Goal: Find contact information: Find contact information

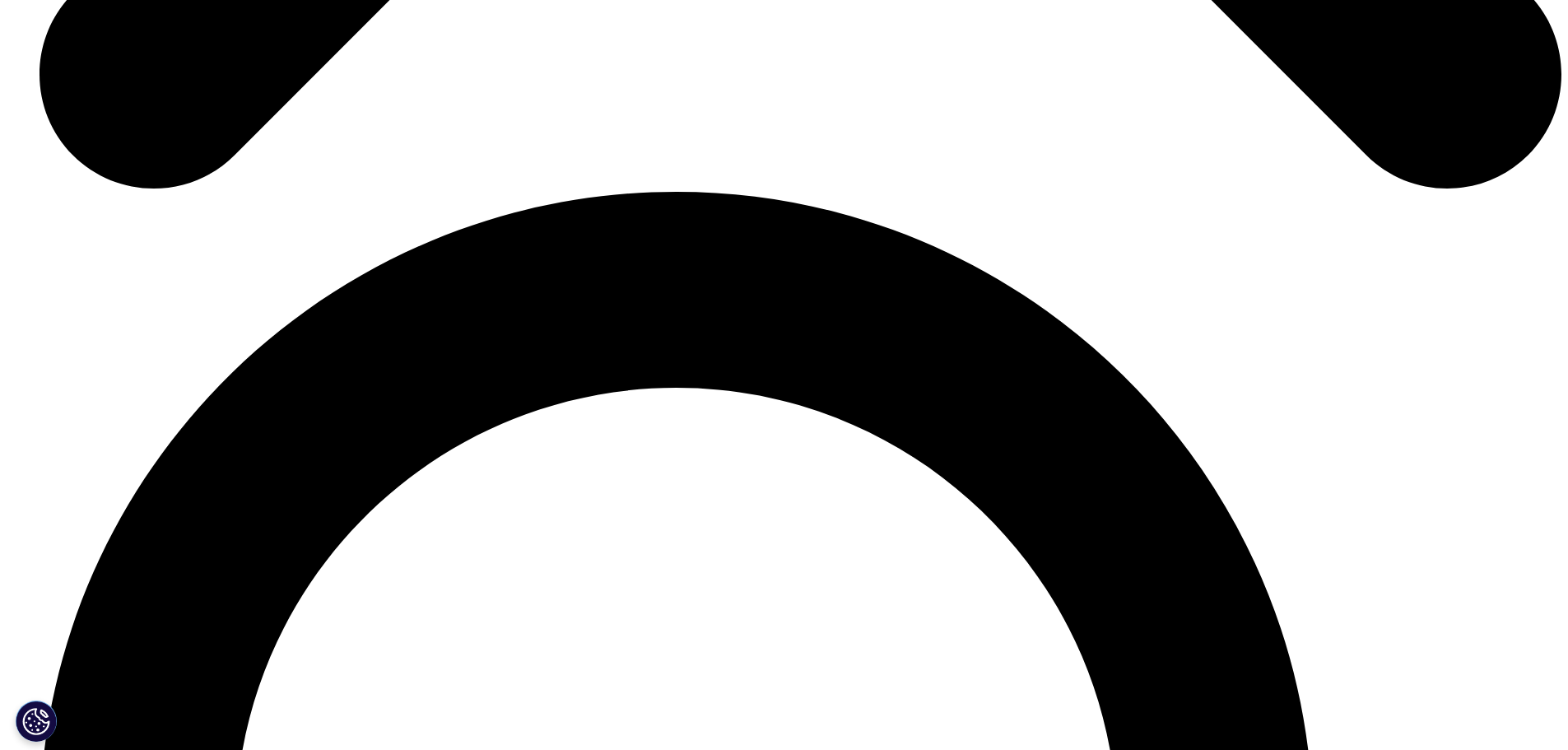
scroll to position [4529, 0]
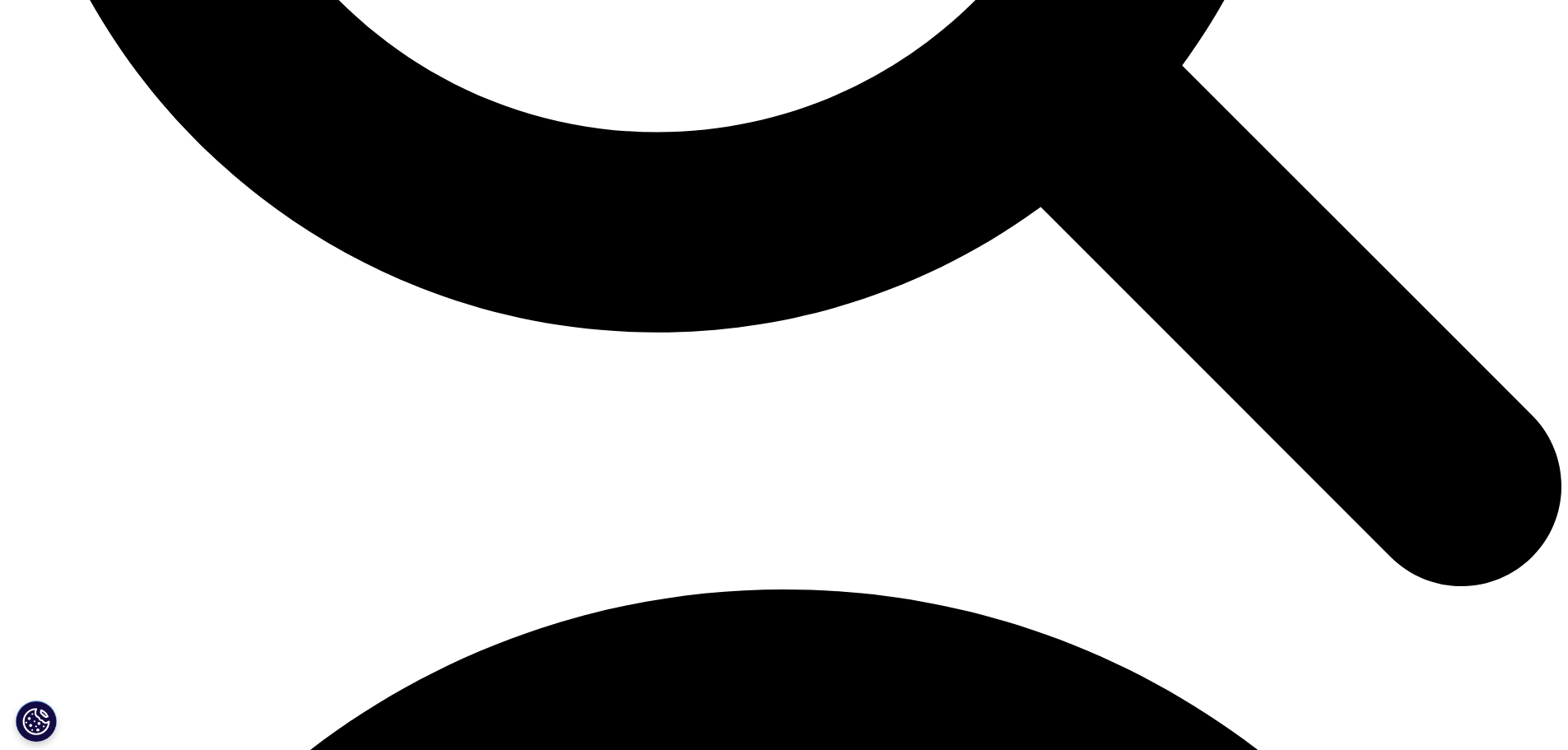
scroll to position [2680, 0]
